Goal: Navigation & Orientation: Find specific page/section

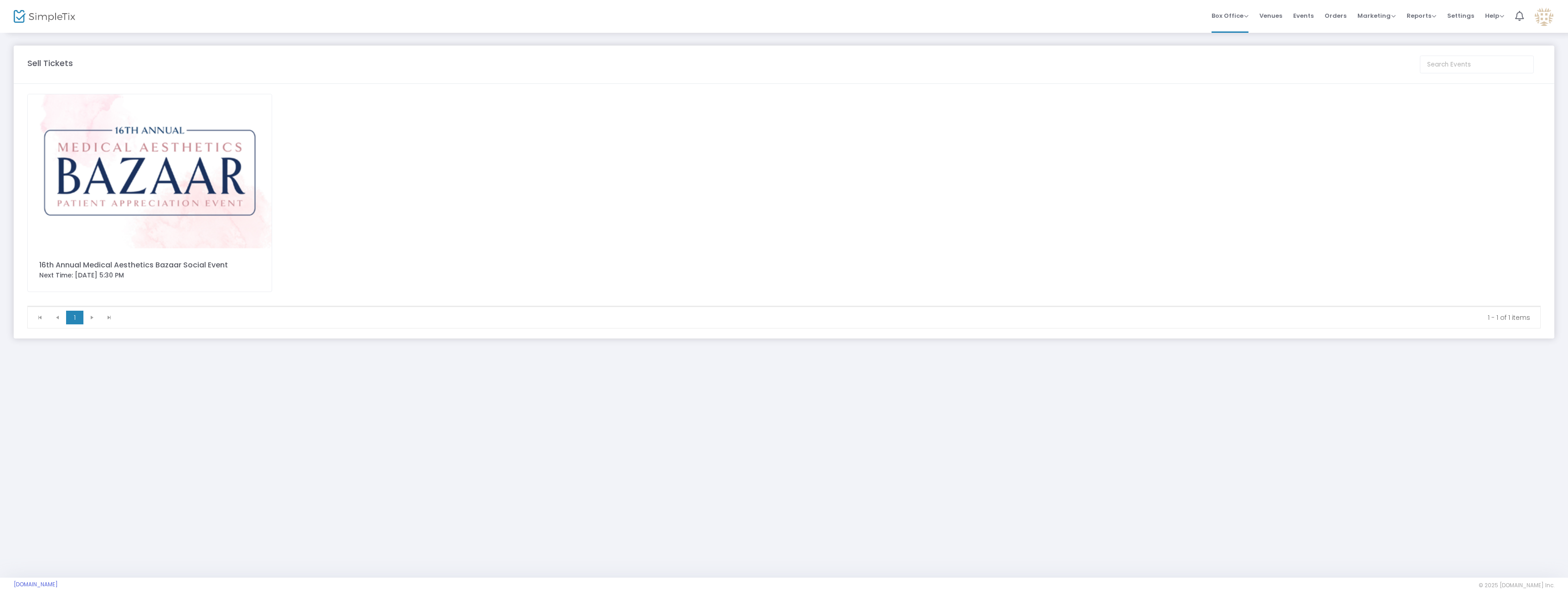
click at [217, 161] on img at bounding box center [150, 171] width 244 height 154
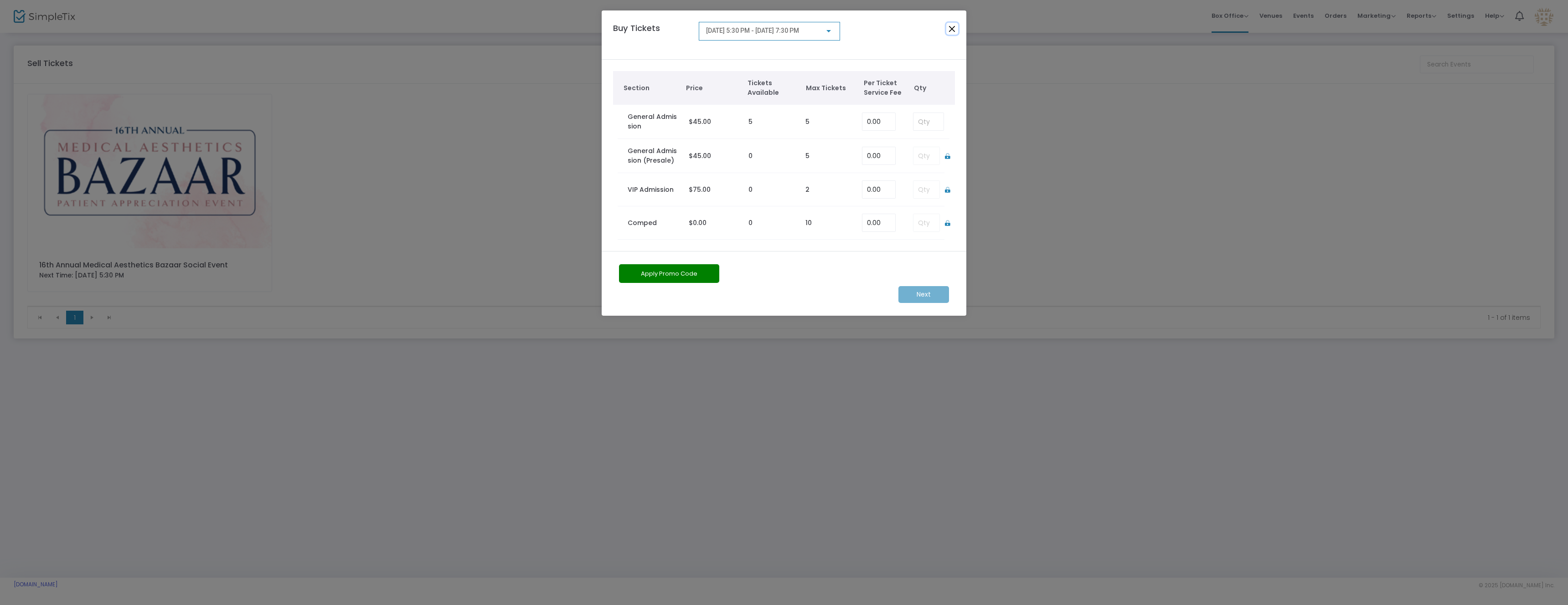
click at [950, 30] on button "Close" at bounding box center [952, 28] width 12 height 12
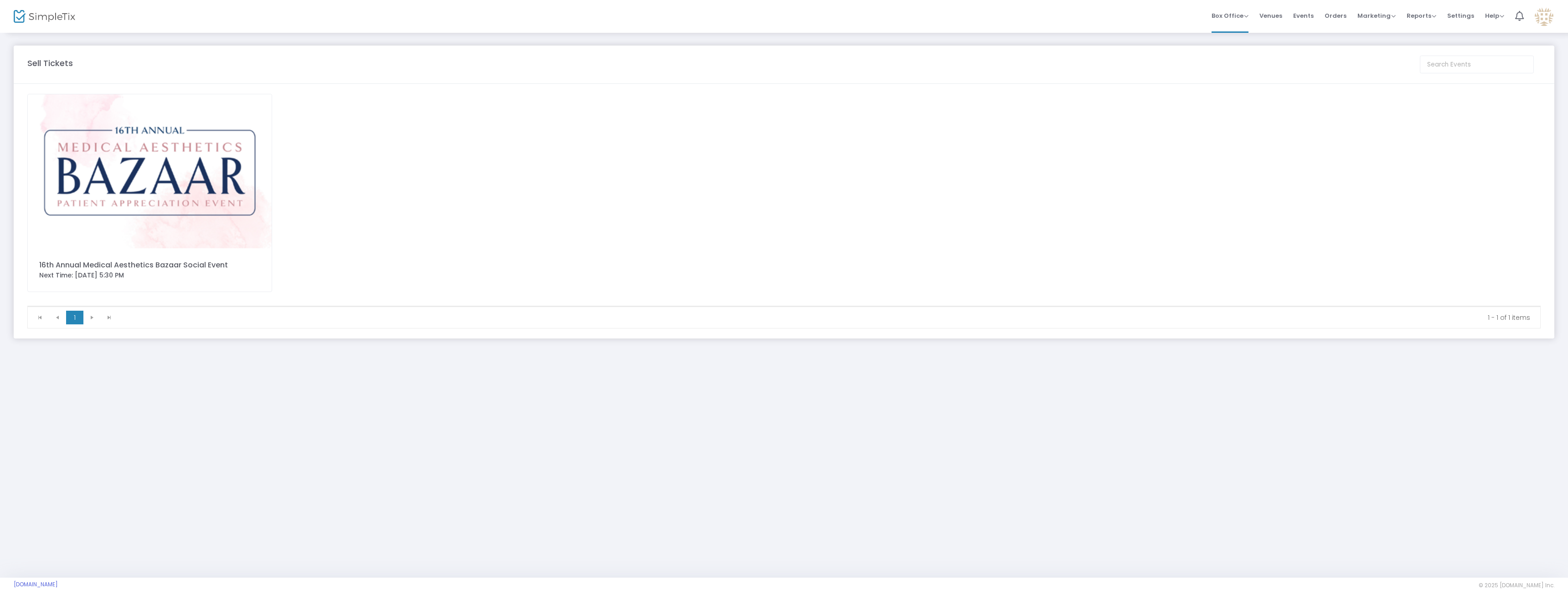
click at [1340, 17] on span "Orders" at bounding box center [1335, 16] width 22 height 23
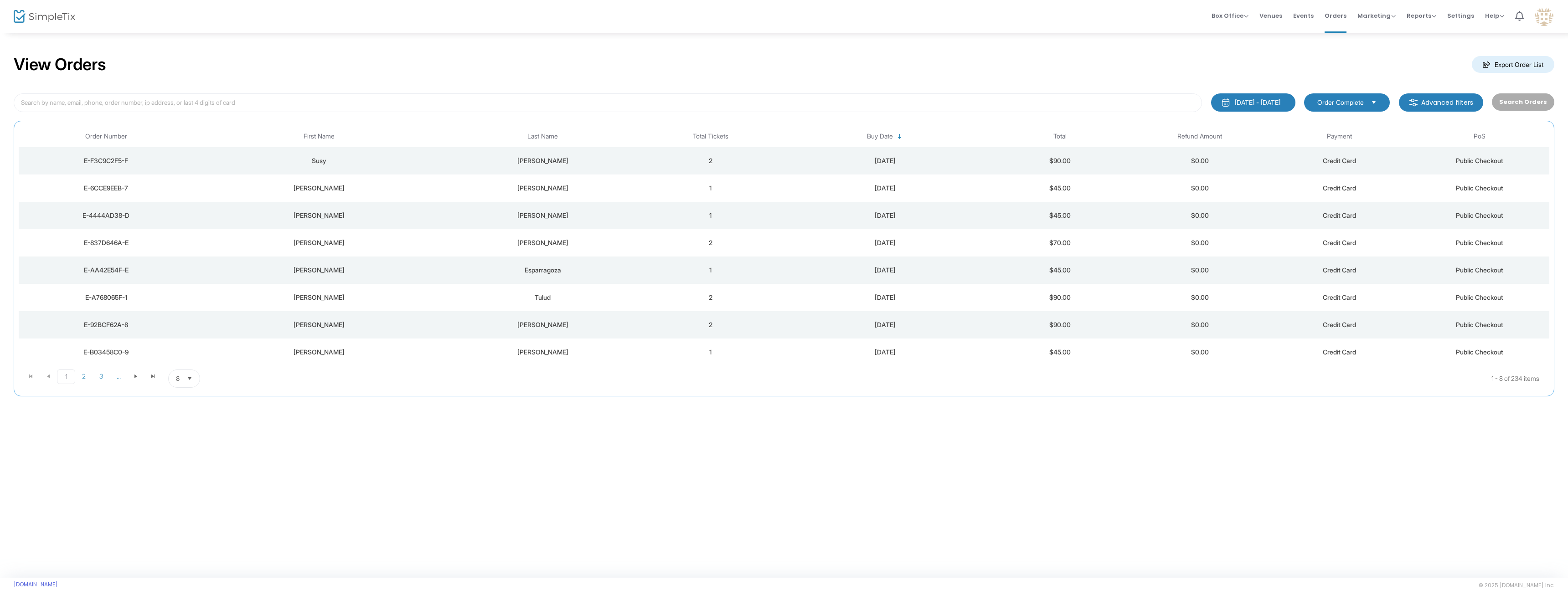
click at [1311, 20] on span "Events" at bounding box center [1303, 16] width 21 height 23
